Goal: Complete application form: Complete application form

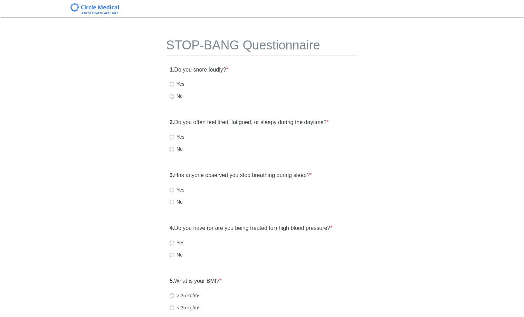
click at [181, 97] on label "No" at bounding box center [176, 96] width 13 height 7
click at [174, 97] on input "No" at bounding box center [172, 96] width 4 height 4
radio input "true"
click at [181, 87] on label "Yes" at bounding box center [177, 83] width 15 height 7
click at [174, 86] on input "Yes" at bounding box center [172, 84] width 4 height 4
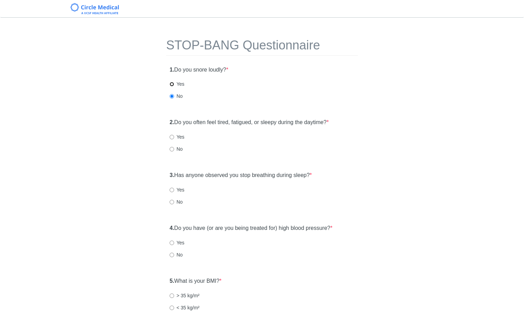
radio input "true"
click at [172, 168] on div "2. Do you often feel tired, fatigued, or sleepy during the daytime? * Yes No" at bounding box center [262, 192] width 192 height 48
click at [175, 150] on label "No" at bounding box center [176, 148] width 13 height 7
click at [174, 150] on input "No" at bounding box center [172, 149] width 4 height 4
radio input "true"
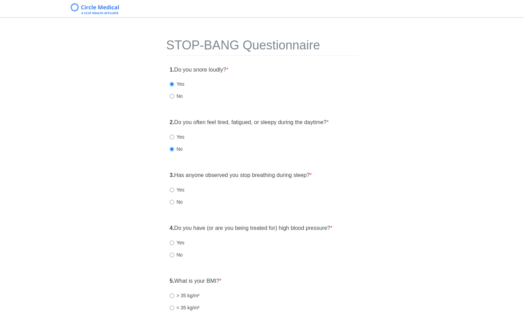
click at [241, 151] on div "No" at bounding box center [262, 148] width 185 height 7
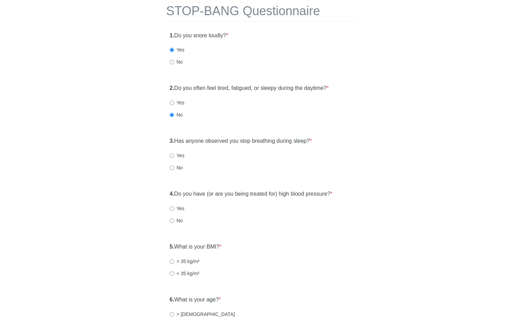
scroll to position [39, 0]
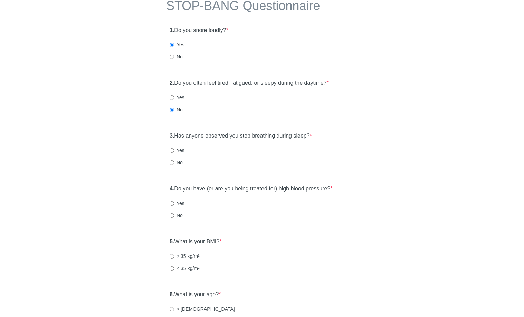
click at [176, 163] on label "No" at bounding box center [176, 162] width 13 height 7
click at [174, 163] on input "No" at bounding box center [172, 162] width 4 height 4
radio input "true"
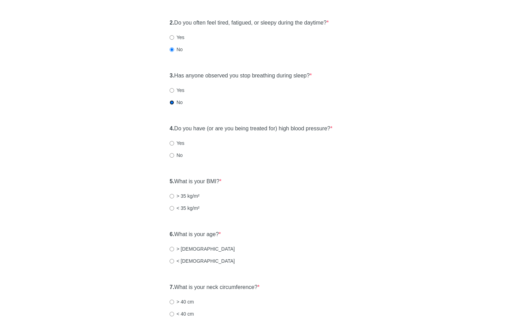
scroll to position [103, 0]
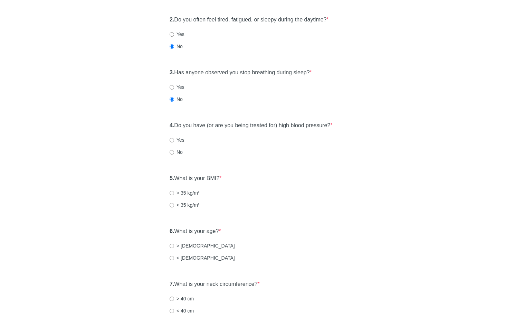
click at [168, 171] on div "4. Do you have (or are you being treated for) high blood pressure? * Yes No" at bounding box center [262, 195] width 192 height 48
click at [175, 151] on label "No" at bounding box center [176, 151] width 13 height 7
click at [174, 151] on input "No" at bounding box center [172, 152] width 4 height 4
radio input "true"
click at [178, 205] on label "< 35 kg/m²" at bounding box center [185, 204] width 30 height 7
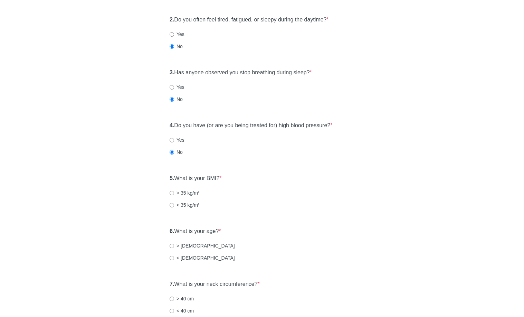
click at [174, 205] on input "< 35 kg/m²" at bounding box center [172, 205] width 4 height 4
radio input "true"
click at [170, 257] on input "< 50 years old" at bounding box center [172, 257] width 4 height 4
radio input "true"
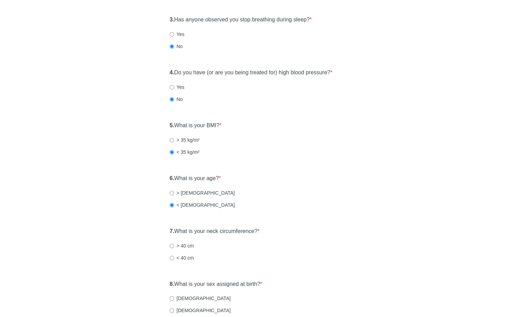
click at [181, 254] on label "< 40 cm" at bounding box center [182, 257] width 24 height 7
click at [174, 255] on input "< 40 cm" at bounding box center [172, 257] width 4 height 4
radio input "true"
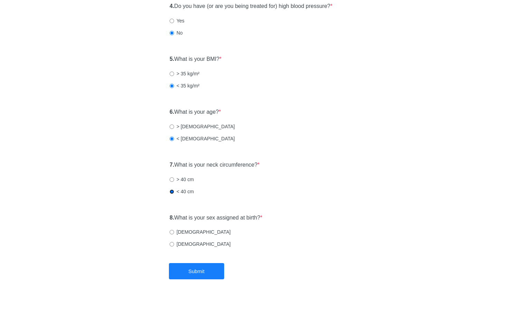
scroll to position [226, 0]
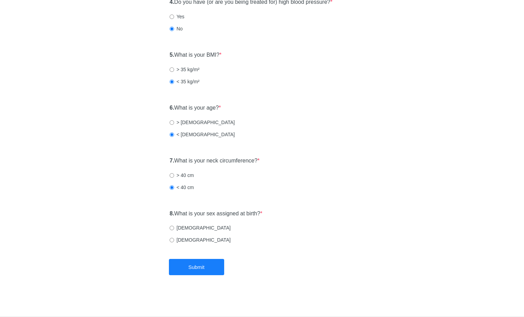
click at [182, 228] on label "Male" at bounding box center [200, 227] width 61 height 7
click at [174, 228] on input "Male" at bounding box center [172, 227] width 4 height 4
radio input "true"
click at [193, 257] on div "STOP-BANG Questionnaire 1. Do you snore loudly? * Yes No 2. Do you often feel t…" at bounding box center [262, 29] width 202 height 460
click at [202, 262] on button "Submit" at bounding box center [196, 267] width 55 height 16
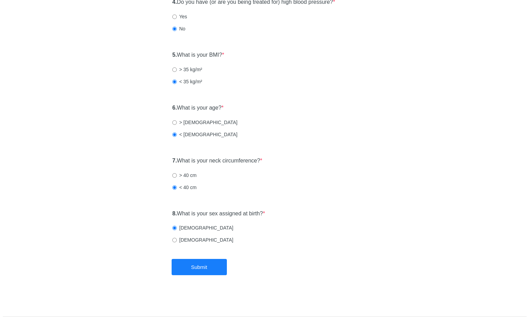
scroll to position [0, 0]
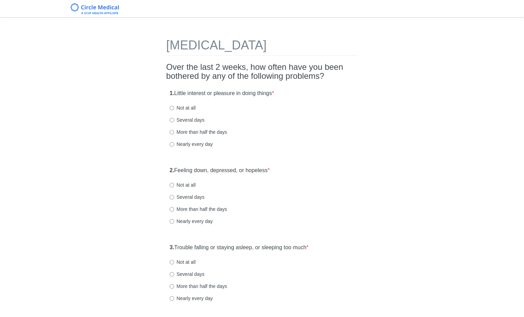
click at [312, 135] on div "More than half the days" at bounding box center [262, 131] width 185 height 7
click at [184, 118] on label "Several days" at bounding box center [187, 119] width 35 height 7
click at [174, 118] on input "Several days" at bounding box center [172, 120] width 4 height 4
radio input "true"
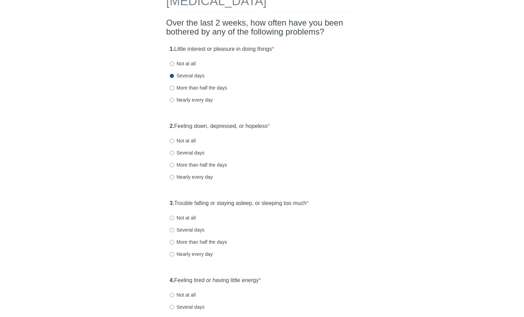
scroll to position [46, 0]
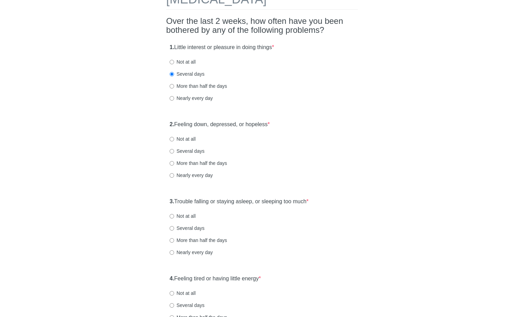
click at [186, 60] on label "Not at all" at bounding box center [183, 61] width 26 height 7
click at [174, 60] on input "Not at all" at bounding box center [172, 62] width 4 height 4
radio input "true"
click at [188, 143] on div "2. Feeling down, depressed, or hopeless * Not at all Several days More than hal…" at bounding box center [262, 153] width 192 height 72
click at [190, 141] on label "Not at all" at bounding box center [183, 138] width 26 height 7
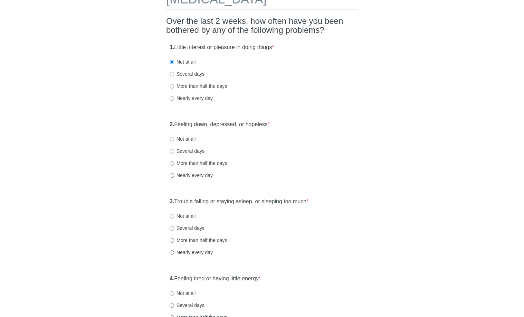
click at [174, 141] on input "Not at all" at bounding box center [172, 139] width 4 height 4
radio input "true"
click at [183, 75] on label "Several days" at bounding box center [187, 73] width 35 height 7
click at [174, 75] on input "Several days" at bounding box center [172, 74] width 4 height 4
radio input "true"
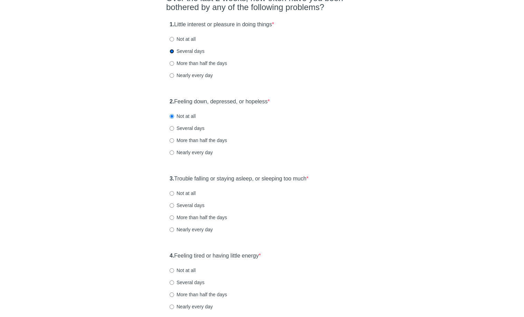
scroll to position [145, 0]
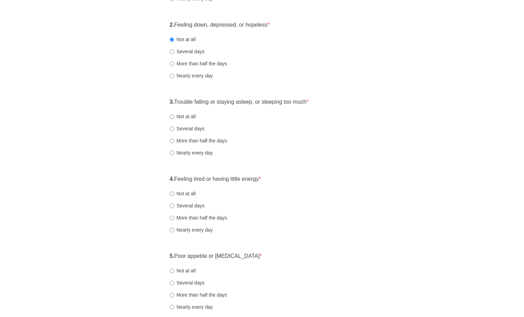
click at [187, 129] on label "Several days" at bounding box center [187, 128] width 35 height 7
click at [174, 129] on input "Several days" at bounding box center [172, 128] width 4 height 4
radio input "true"
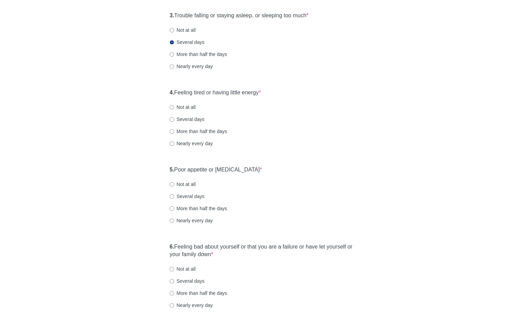
scroll to position [236, 0]
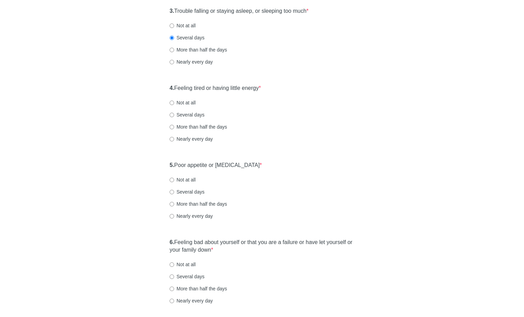
click at [192, 115] on label "Several days" at bounding box center [187, 114] width 35 height 7
click at [174, 115] on input "Several days" at bounding box center [172, 115] width 4 height 4
radio input "true"
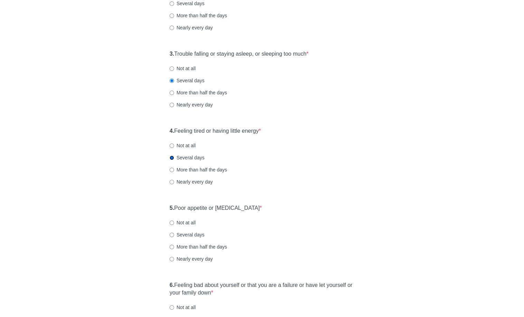
scroll to position [50, 0]
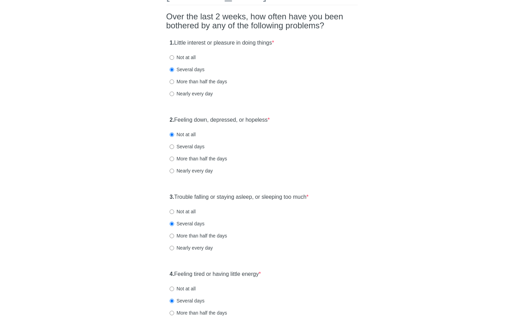
click at [171, 64] on div "1. Little interest or pleasure in doing things * Not at all Several days More t…" at bounding box center [262, 72] width 192 height 72
click at [172, 59] on input "Not at all" at bounding box center [172, 57] width 4 height 4
radio input "true"
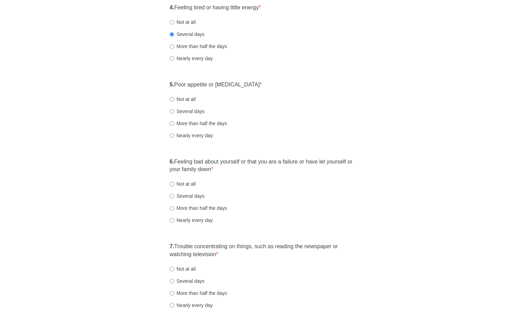
scroll to position [357, 0]
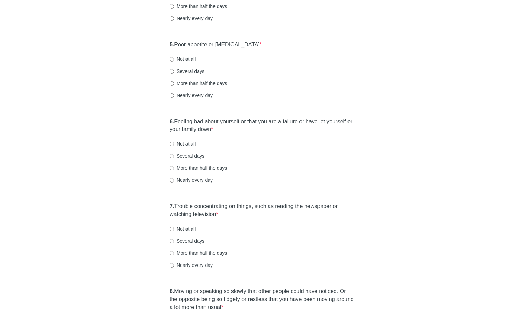
click at [181, 71] on label "Several days" at bounding box center [187, 71] width 35 height 7
click at [174, 71] on input "Several days" at bounding box center [172, 71] width 4 height 4
radio input "true"
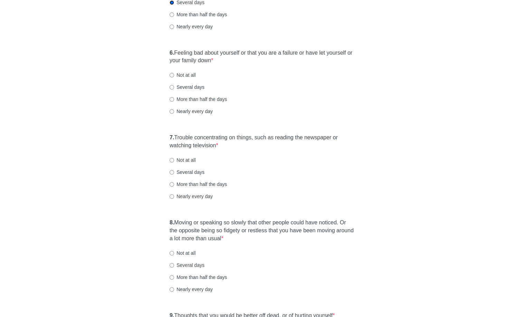
scroll to position [426, 0]
click at [177, 70] on div "6. Feeling bad about yourself or that you are a failure or have let yourself or…" at bounding box center [262, 85] width 192 height 80
click at [177, 70] on label "Not at all" at bounding box center [183, 73] width 26 height 7
click at [174, 72] on input "Not at all" at bounding box center [172, 74] width 4 height 4
radio input "true"
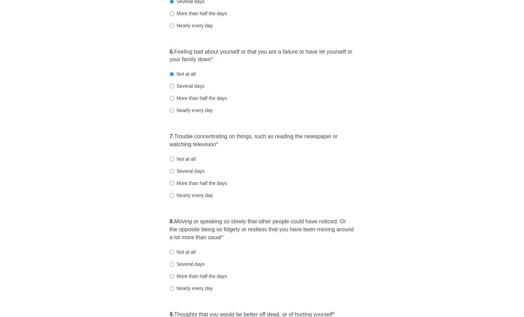
click at [178, 155] on div "7. Trouble concentrating on things, such as reading the newspaper or watching t…" at bounding box center [262, 169] width 192 height 80
click at [176, 158] on label "Not at all" at bounding box center [183, 158] width 26 height 7
click at [174, 158] on input "Not at all" at bounding box center [172, 159] width 4 height 4
radio input "true"
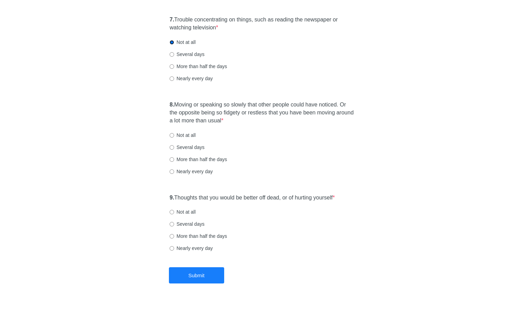
scroll to position [545, 0]
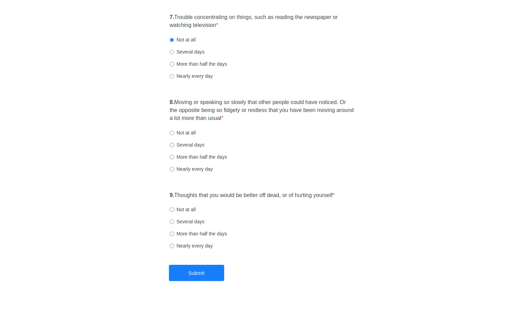
click at [182, 51] on label "Several days" at bounding box center [187, 51] width 35 height 7
click at [174, 51] on input "Several days" at bounding box center [172, 52] width 4 height 4
radio input "true"
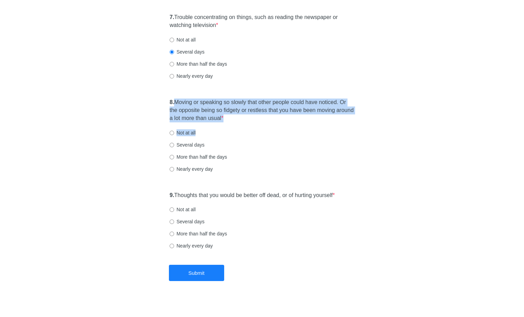
drag, startPoint x: 174, startPoint y: 102, endPoint x: 290, endPoint y: 129, distance: 118.7
click at [293, 133] on div "8. Moving or speaking so slowly that other people could have noticed. Or the op…" at bounding box center [262, 139] width 192 height 88
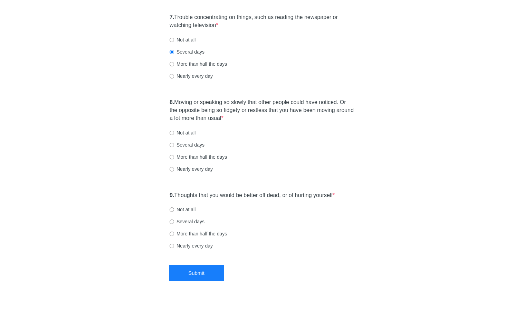
click at [290, 129] on div "Not at all" at bounding box center [262, 132] width 185 height 7
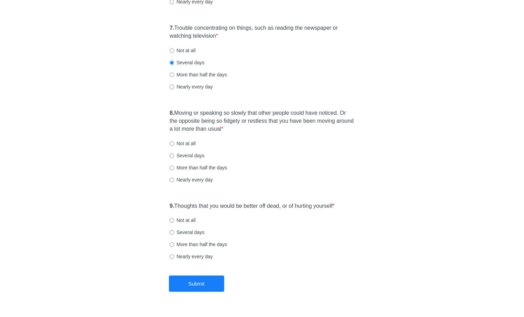
scroll to position [551, 0]
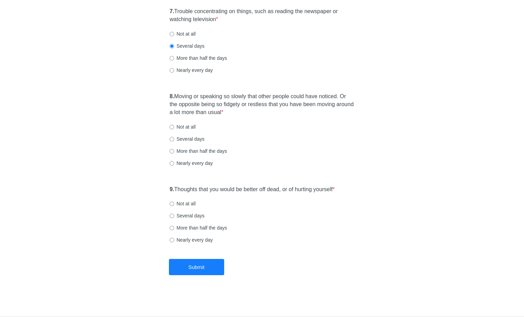
click at [183, 124] on label "Not at all" at bounding box center [183, 126] width 26 height 7
click at [174, 125] on input "Not at all" at bounding box center [172, 127] width 4 height 4
radio input "true"
click at [186, 129] on label "Not at all" at bounding box center [183, 126] width 26 height 7
click at [174, 129] on input "Not at all" at bounding box center [172, 127] width 4 height 4
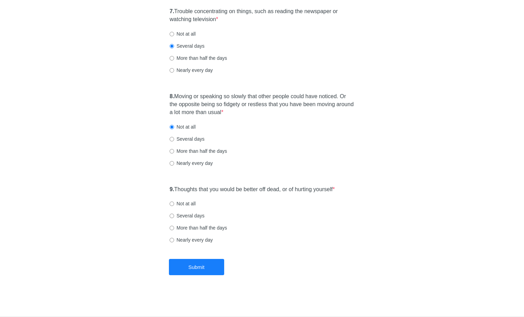
click at [183, 202] on label "Not at all" at bounding box center [183, 203] width 26 height 7
click at [174, 202] on input "Not at all" at bounding box center [172, 203] width 4 height 4
radio input "true"
click at [206, 269] on button "Submit" at bounding box center [196, 267] width 55 height 16
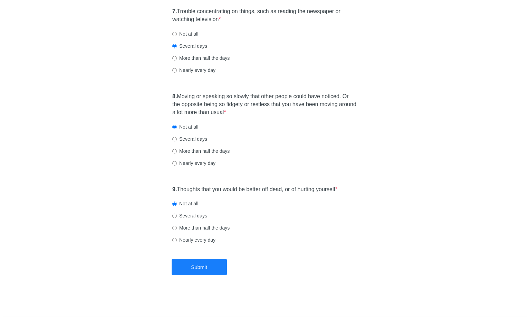
scroll to position [0, 0]
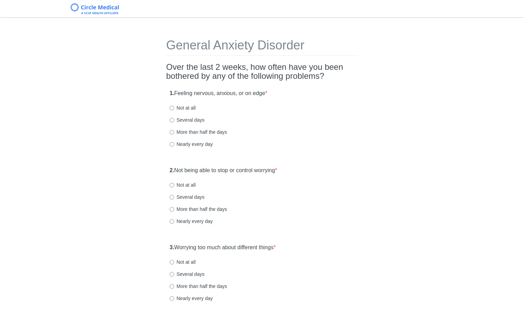
click at [189, 105] on label "Not at all" at bounding box center [183, 107] width 26 height 7
click at [174, 106] on input "Not at all" at bounding box center [172, 108] width 4 height 4
radio input "true"
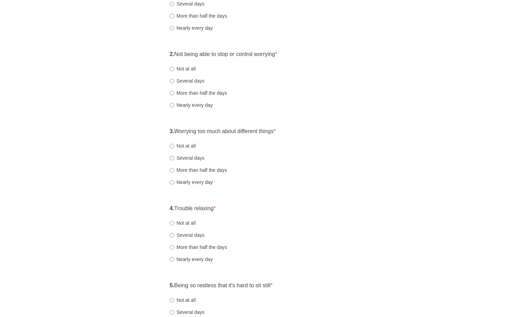
scroll to position [122, 0]
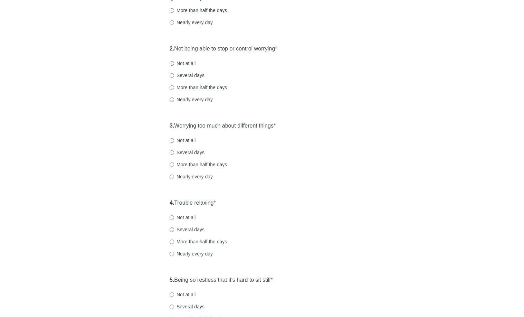
click at [190, 64] on label "Not at all" at bounding box center [183, 63] width 26 height 7
click at [174, 64] on input "Not at all" at bounding box center [172, 63] width 4 height 4
radio input "true"
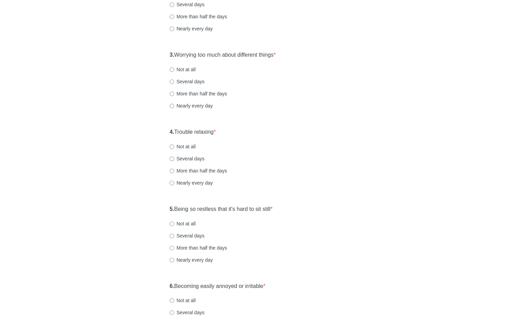
scroll to position [221, 0]
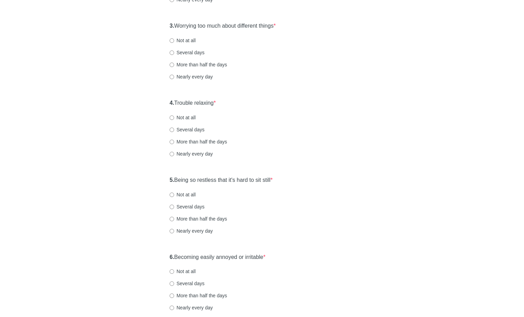
click at [189, 40] on label "Not at all" at bounding box center [183, 40] width 26 height 7
click at [174, 40] on input "Not at all" at bounding box center [172, 40] width 4 height 4
radio input "true"
click at [190, 116] on label "Not at all" at bounding box center [183, 117] width 26 height 7
click at [174, 116] on input "Not at all" at bounding box center [172, 117] width 4 height 4
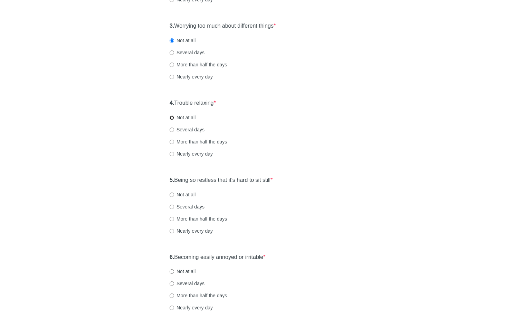
radio input "true"
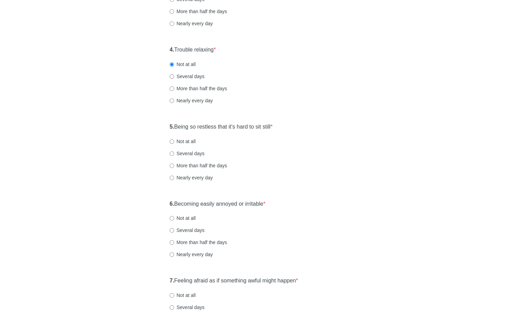
click at [184, 138] on label "Not at all" at bounding box center [183, 141] width 26 height 7
click at [174, 139] on input "Not at all" at bounding box center [172, 141] width 4 height 4
radio input "true"
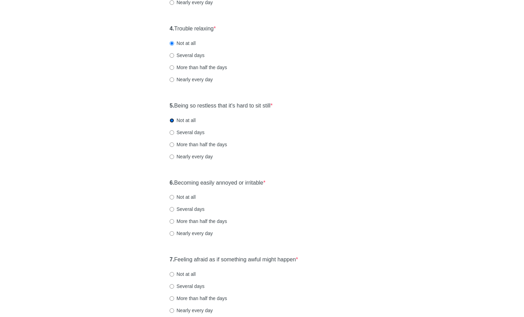
scroll to position [222, 0]
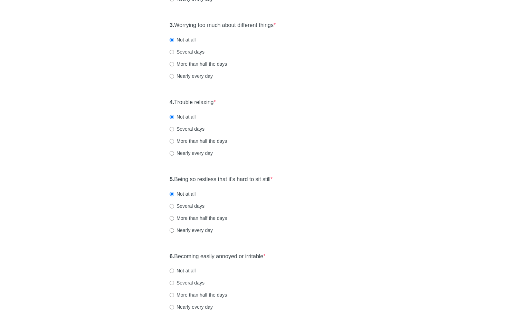
click at [186, 128] on label "Several days" at bounding box center [187, 128] width 35 height 7
click at [174, 128] on input "Several days" at bounding box center [172, 129] width 4 height 4
radio input "true"
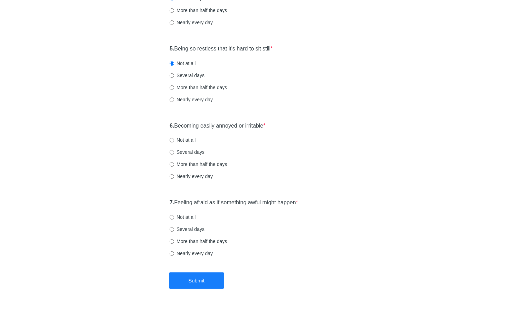
scroll to position [366, 0]
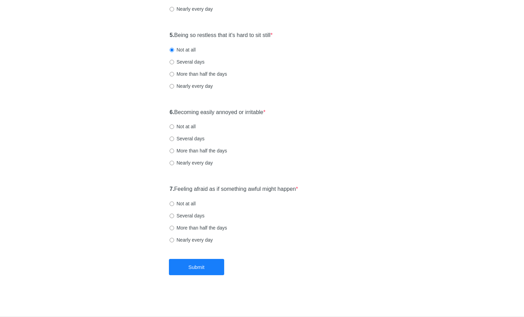
click at [182, 61] on label "Several days" at bounding box center [187, 61] width 35 height 7
click at [174, 61] on input "Several days" at bounding box center [172, 62] width 4 height 4
radio input "true"
click at [190, 125] on label "Not at all" at bounding box center [183, 126] width 26 height 7
click at [174, 125] on input "Not at all" at bounding box center [172, 126] width 4 height 4
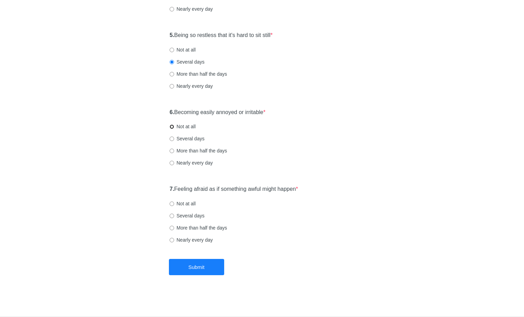
radio input "true"
click at [204, 140] on div "Several days" at bounding box center [262, 138] width 185 height 7
click at [195, 138] on label "Several days" at bounding box center [187, 138] width 35 height 7
click at [174, 138] on input "Several days" at bounding box center [172, 138] width 4 height 4
radio input "true"
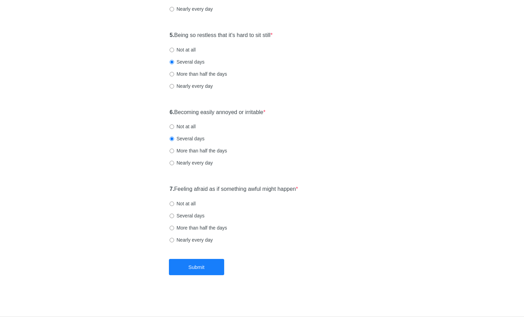
click at [182, 201] on label "Not at all" at bounding box center [183, 203] width 26 height 7
click at [174, 201] on input "Not at all" at bounding box center [172, 203] width 4 height 4
radio input "true"
click at [191, 263] on button "Submit" at bounding box center [196, 267] width 55 height 16
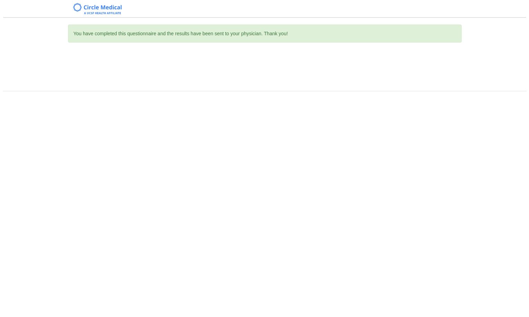
scroll to position [0, 0]
